Goal: Find specific page/section: Find specific page/section

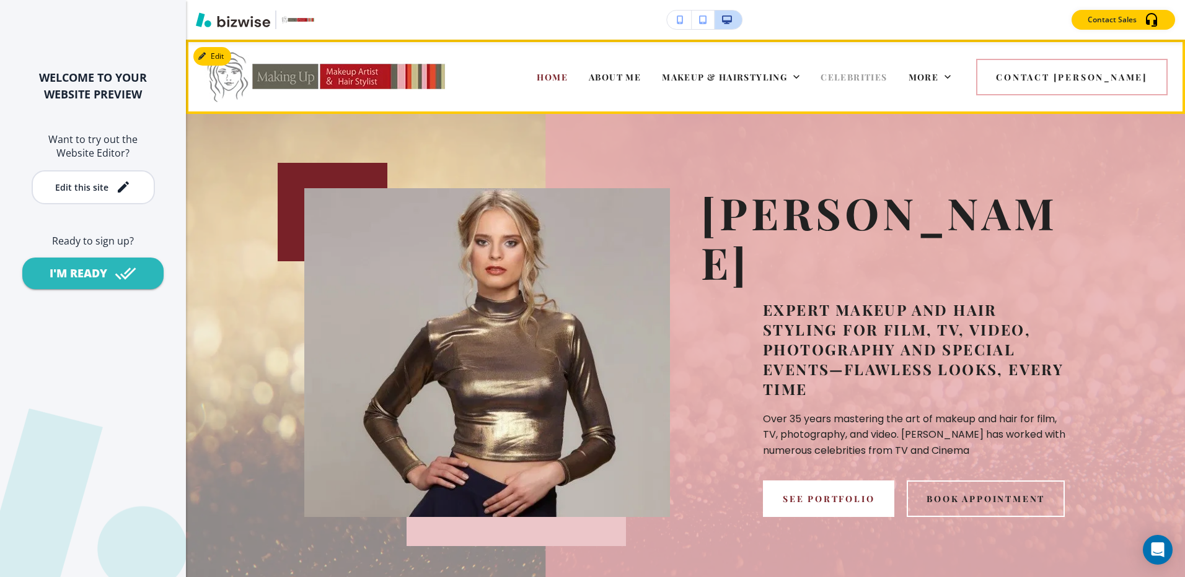
click at [887, 77] on span "CELEBRITIES" at bounding box center [853, 77] width 66 height 12
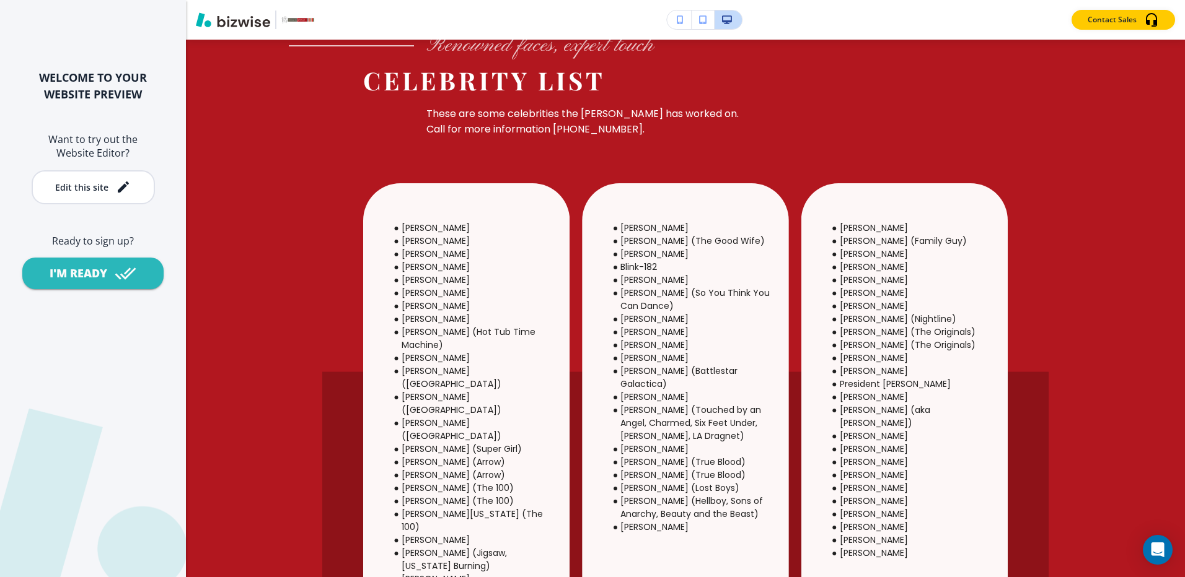
scroll to position [620, 0]
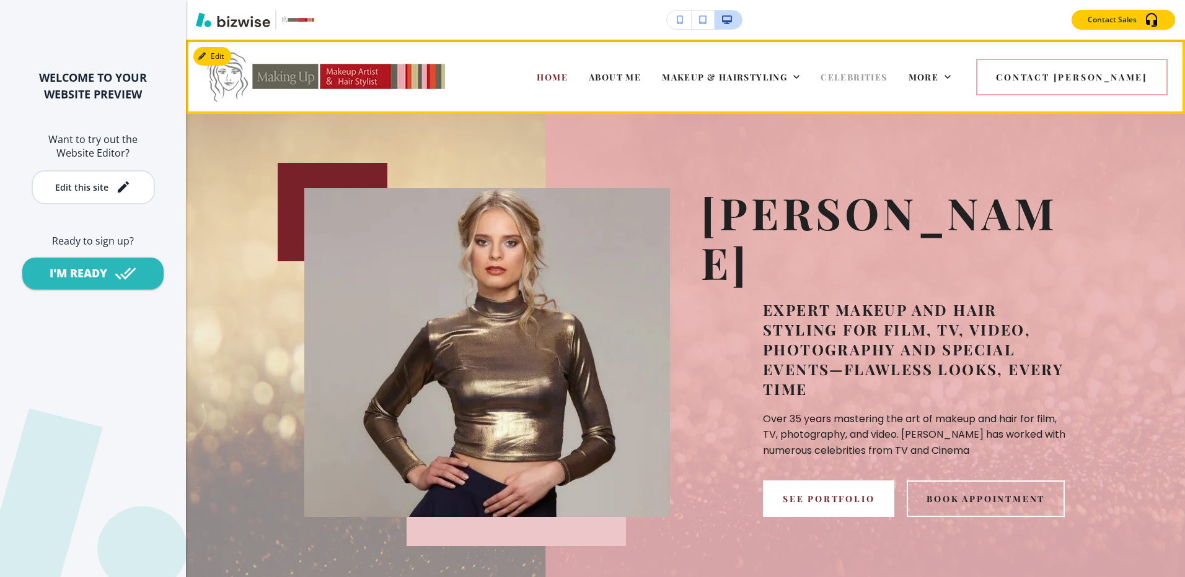
click at [887, 77] on span "CELEBRITIES" at bounding box center [853, 77] width 66 height 12
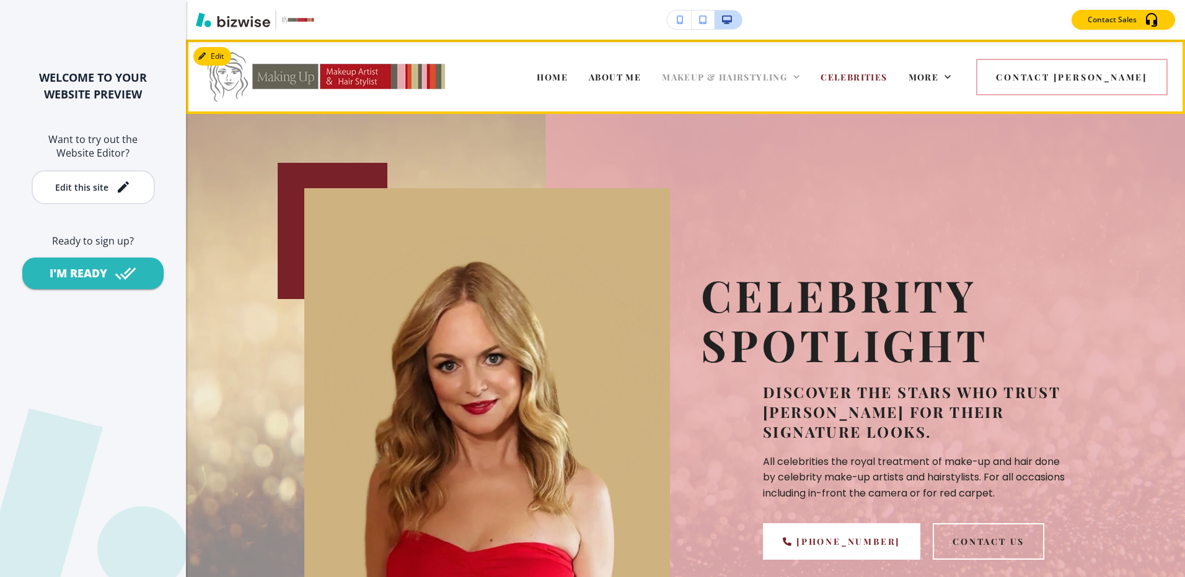
click at [782, 76] on span "MAKEUP & HAIRSTYLING" at bounding box center [724, 77] width 125 height 12
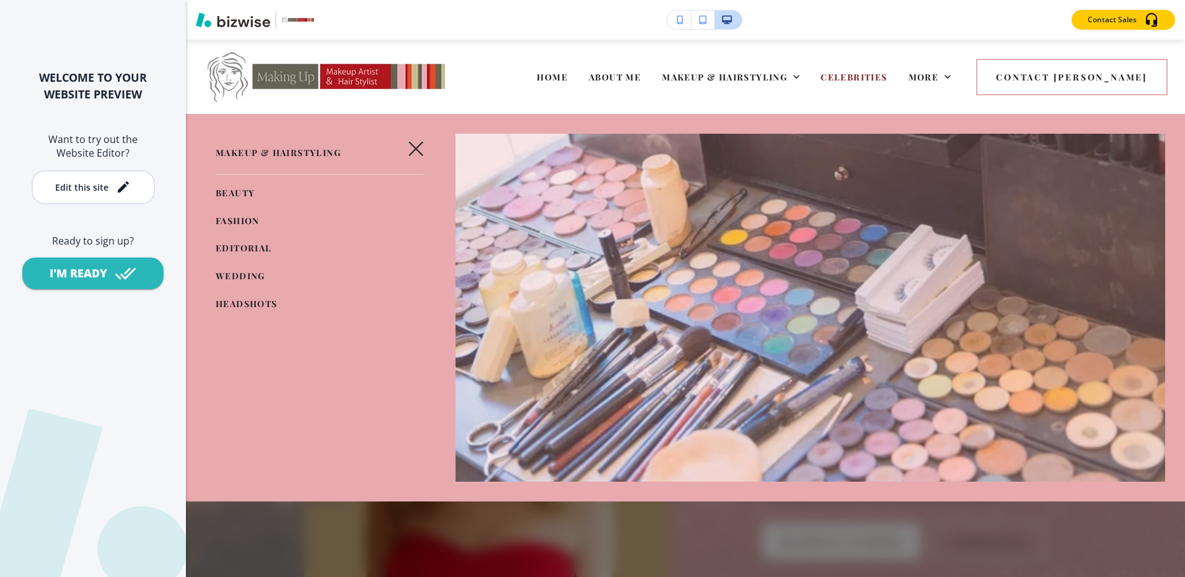
click at [245, 305] on span "HEADSHOTS" at bounding box center [247, 304] width 62 height 12
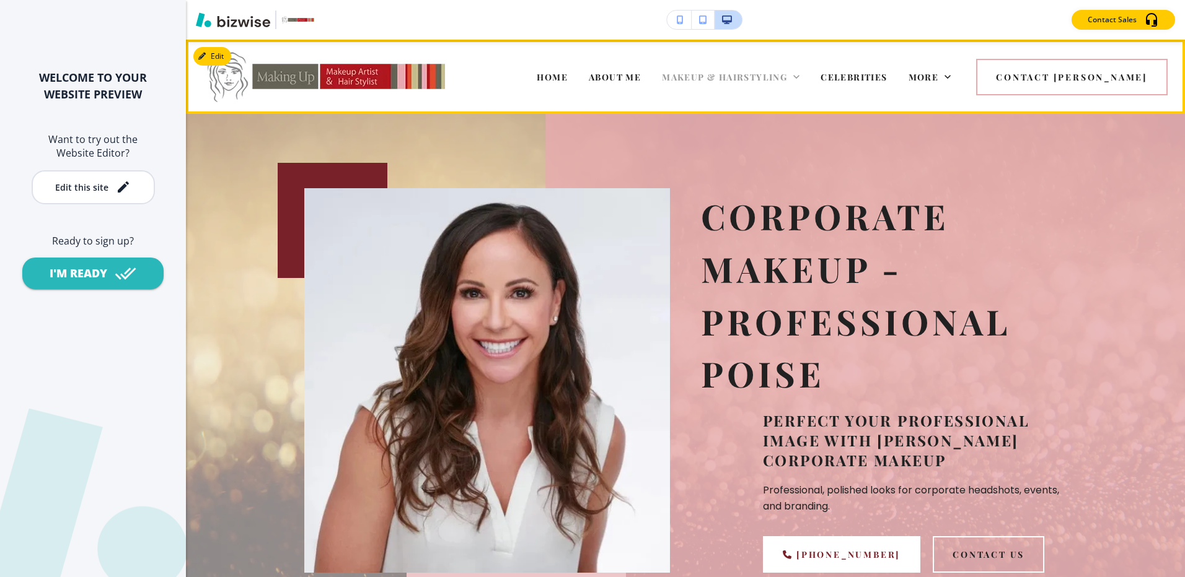
click at [745, 76] on span "MAKEUP & HAIRSTYLING" at bounding box center [724, 77] width 125 height 12
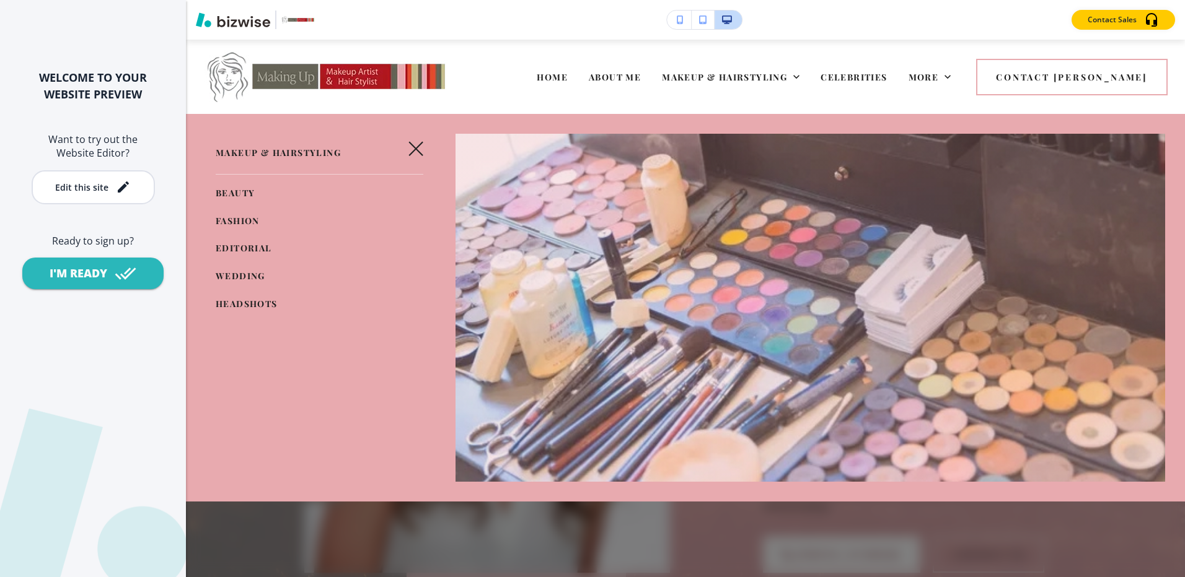
click at [222, 271] on span "WEDDING" at bounding box center [241, 276] width 50 height 12
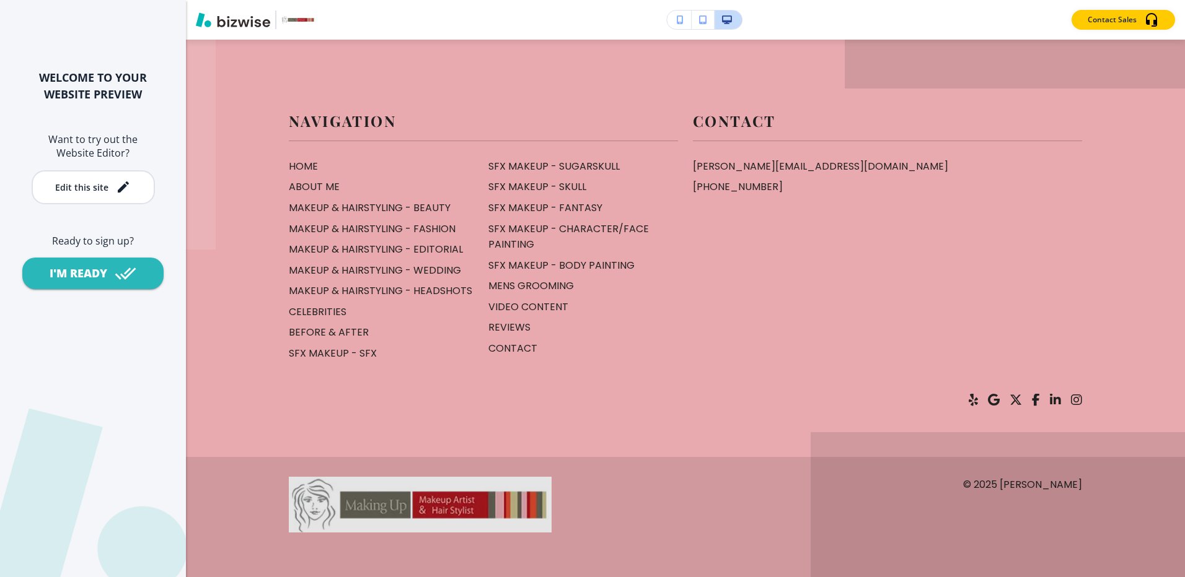
scroll to position [6320, 0]
